Goal: Check status: Check status

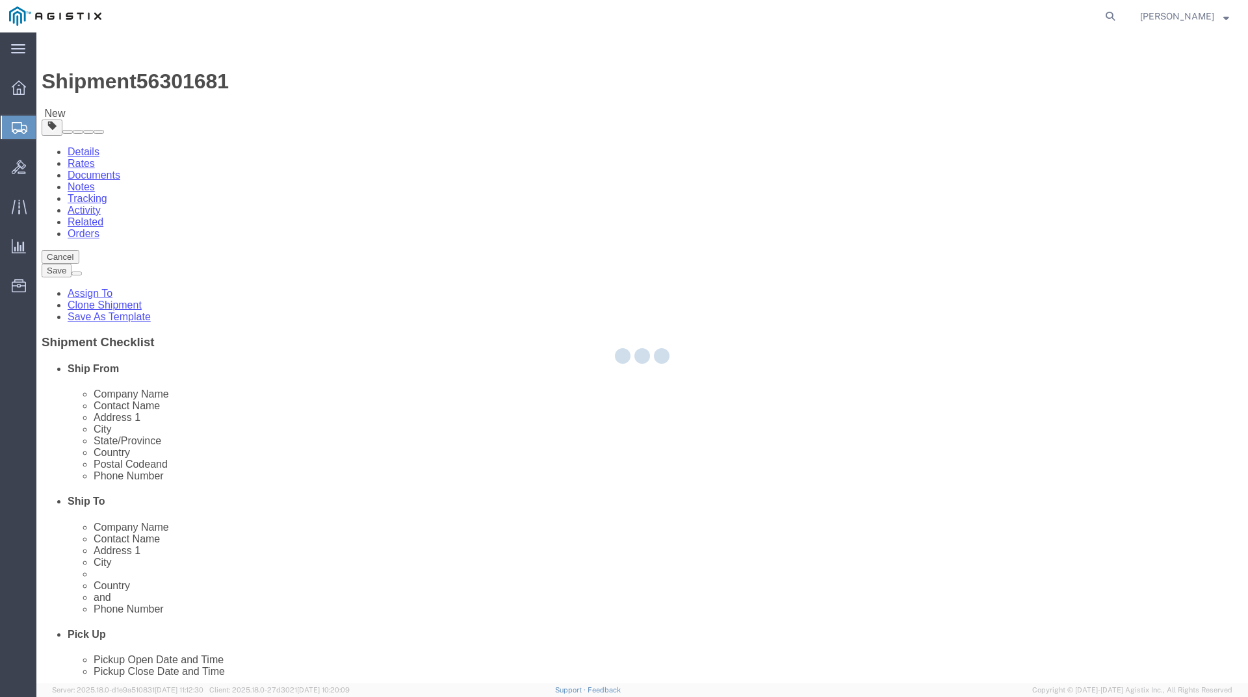
select select "69651"
select select
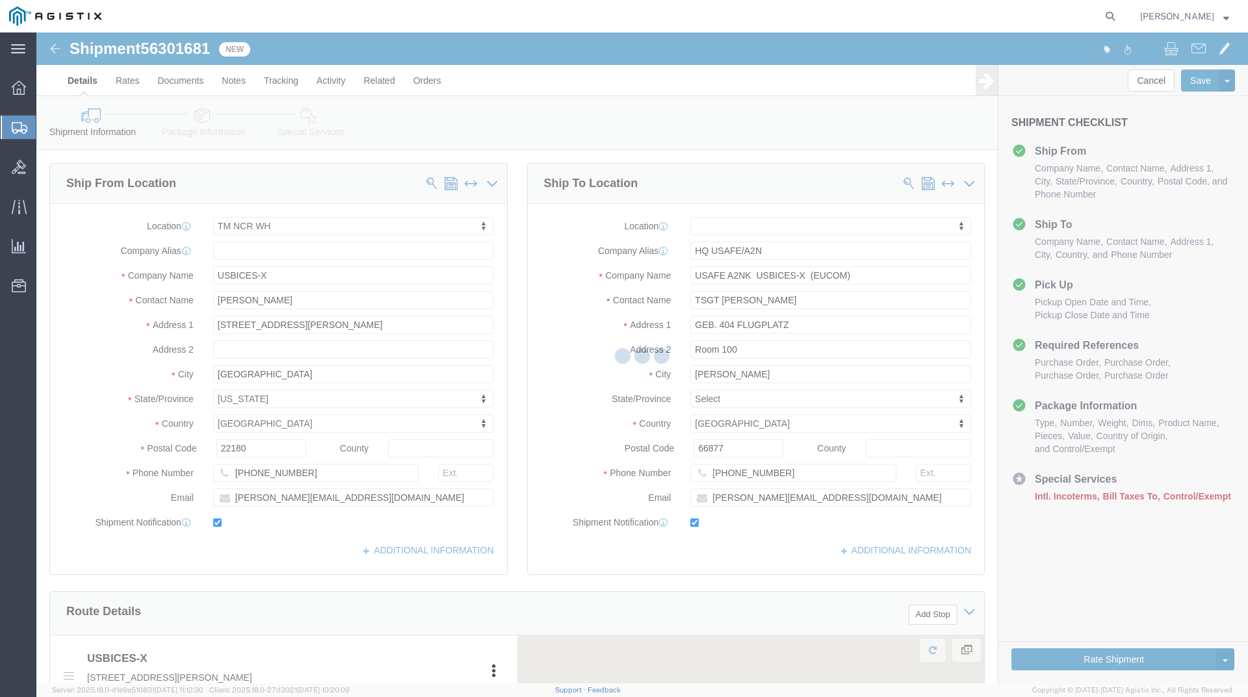
select select "69651"
select select
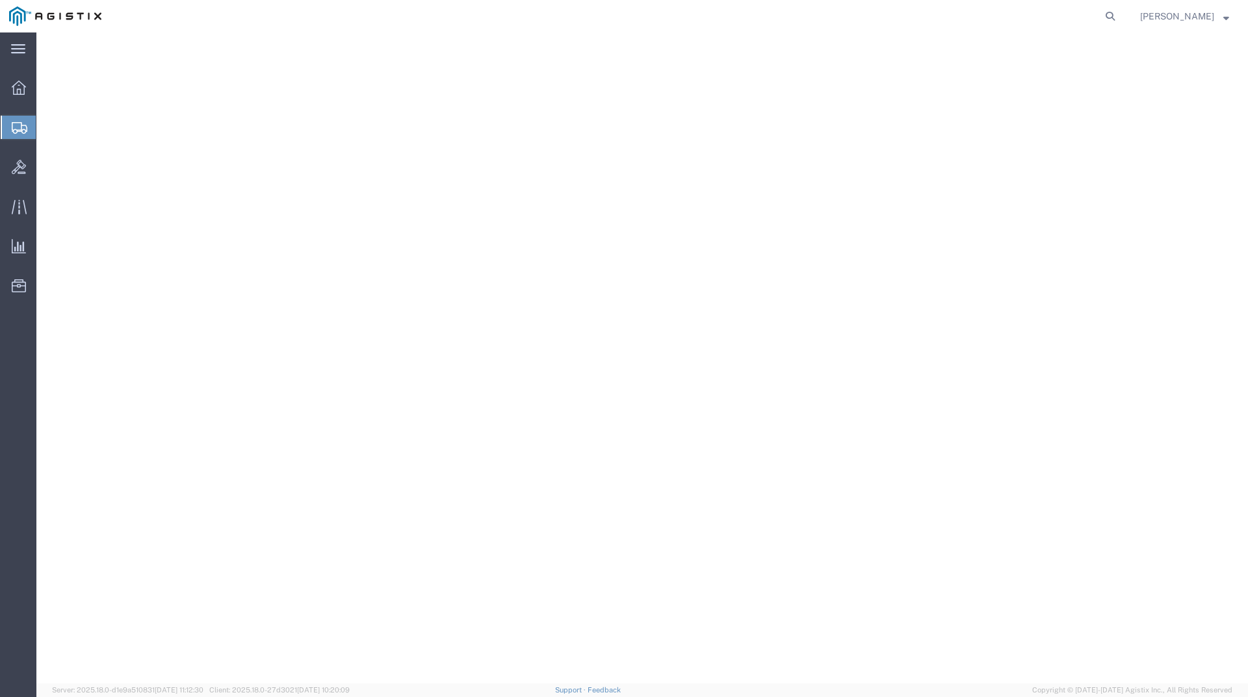
select select "69651"
select select
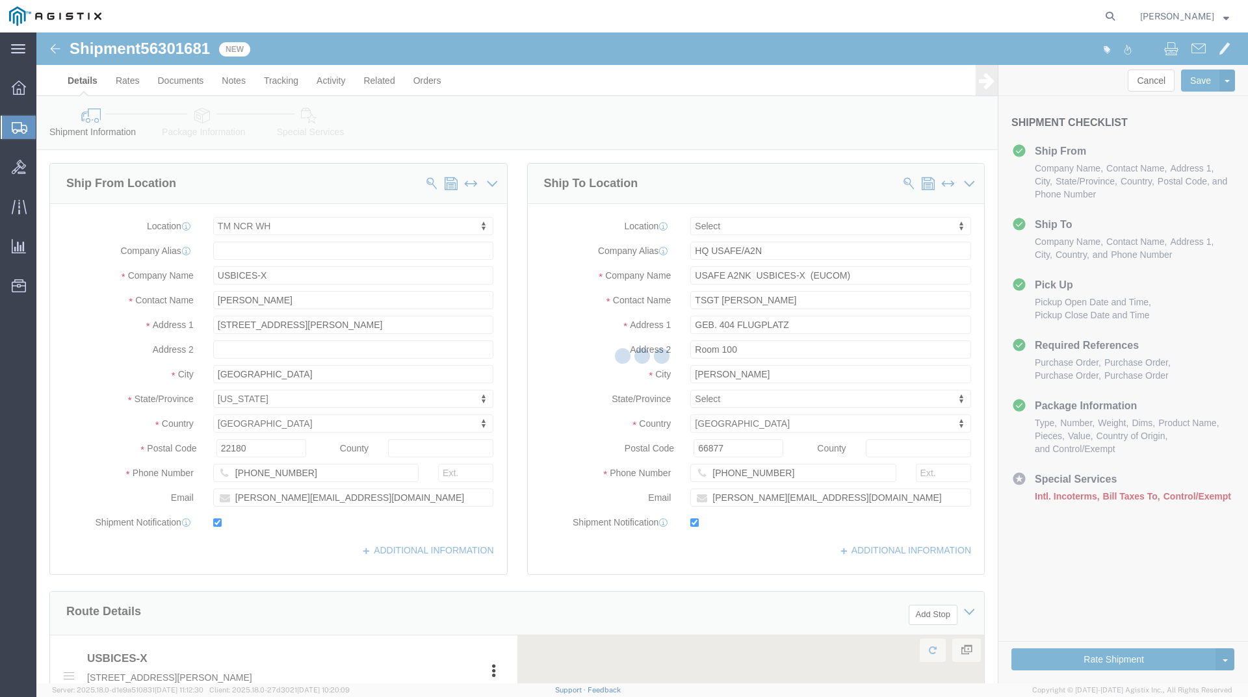
select select "69651"
select select
